Goal: Information Seeking & Learning: Stay updated

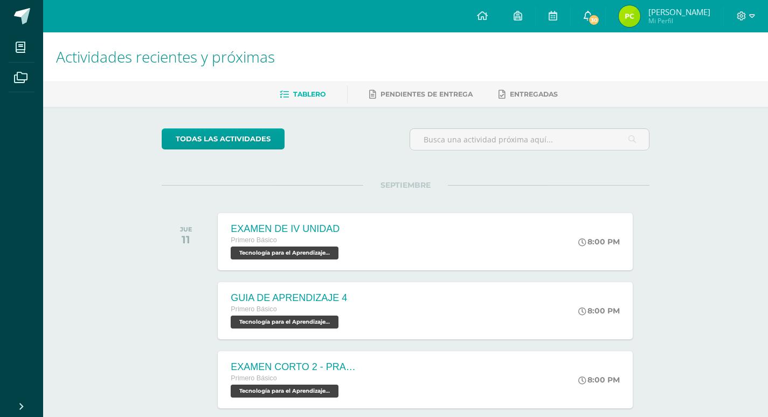
click at [599, 22] on link "30" at bounding box center [588, 16] width 35 height 32
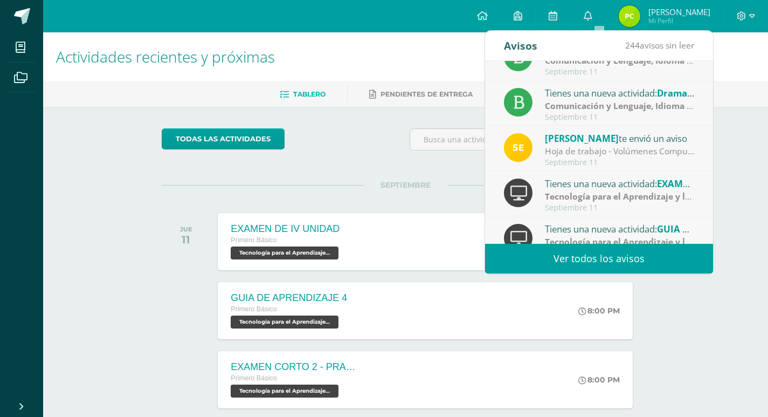
scroll to position [180, 0]
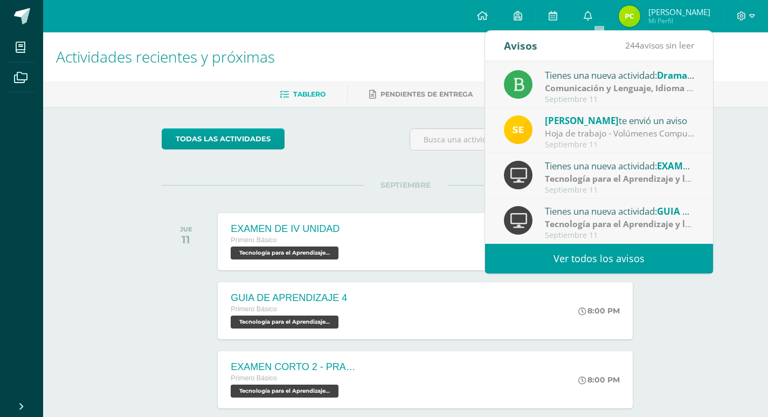
click at [629, 263] on link "Ver todos los avisos" at bounding box center [599, 259] width 228 height 30
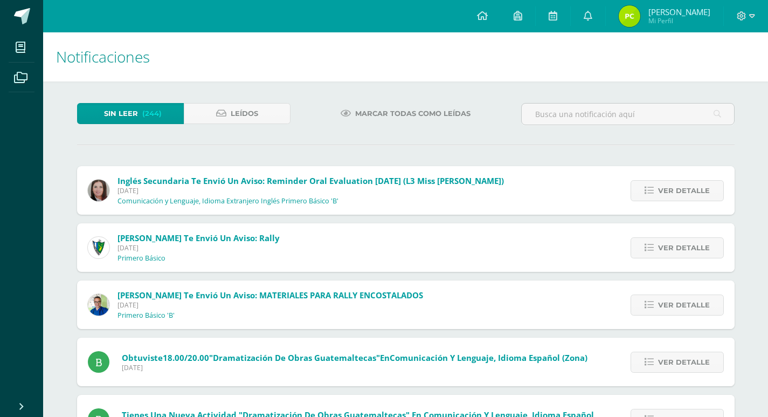
click at [255, 109] on span "Leídos" at bounding box center [244, 114] width 27 height 20
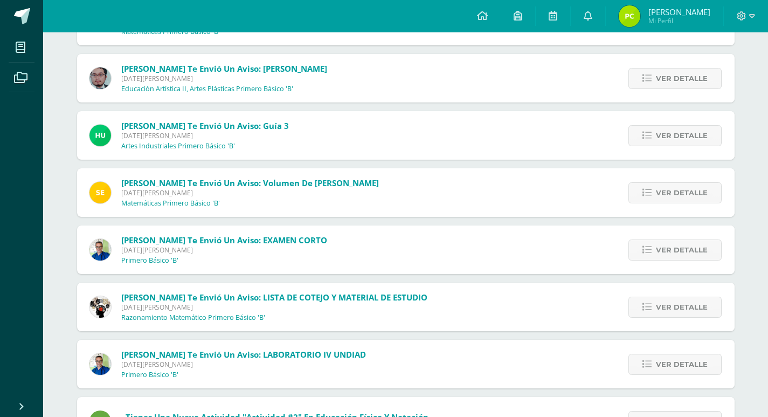
scroll to position [924, 0]
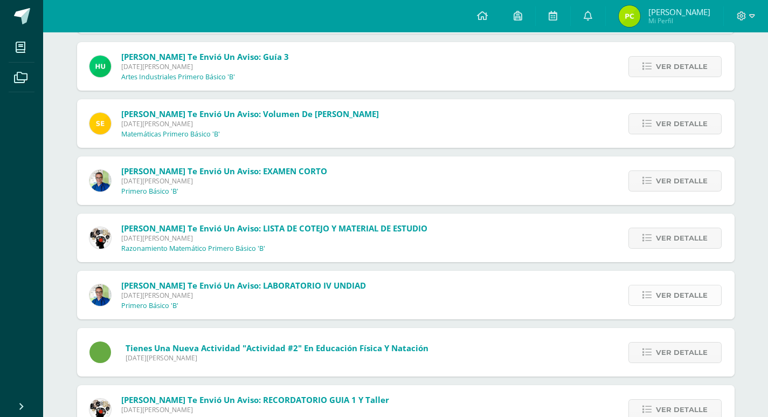
click at [650, 294] on icon at bounding box center [647, 295] width 9 height 9
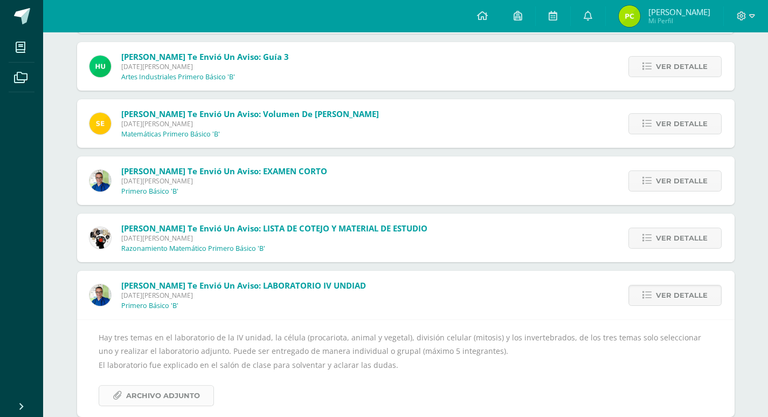
click at [166, 390] on span "Archivo Adjunto" at bounding box center [163, 395] width 74 height 20
